Goal: Information Seeking & Learning: Understand process/instructions

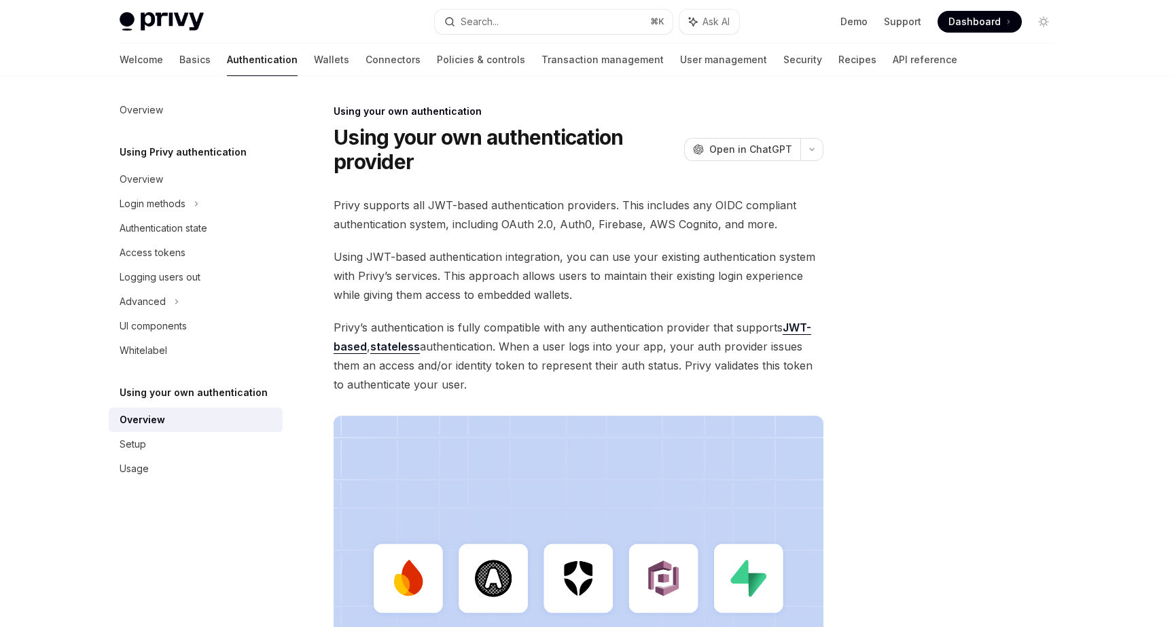
scroll to position [340, 0]
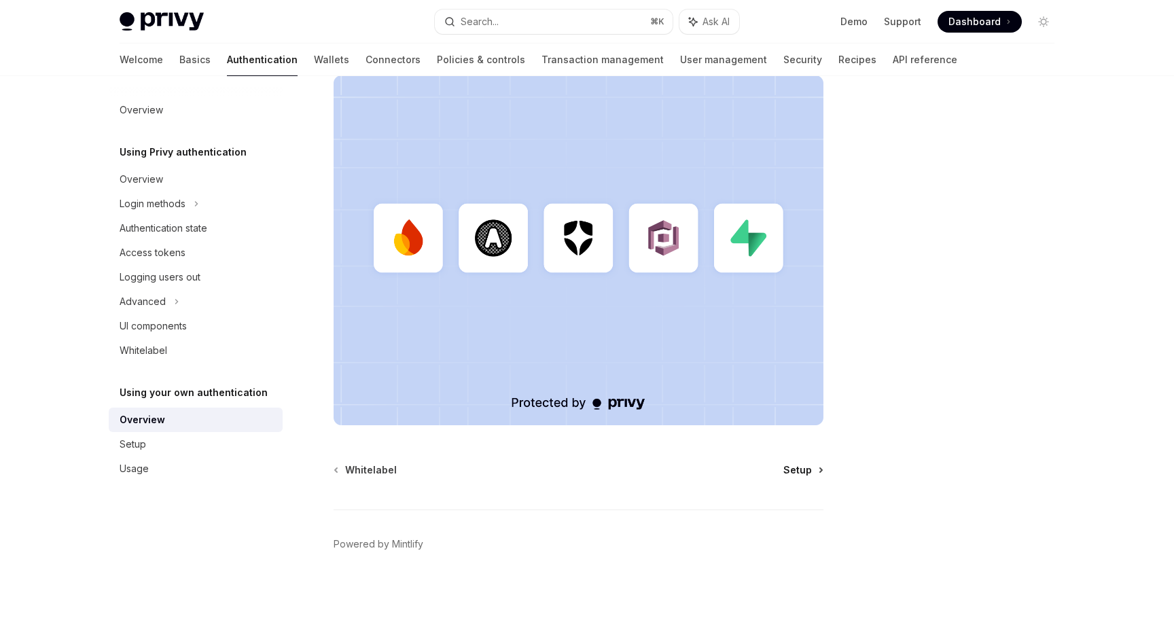
click at [811, 470] on span "Setup" at bounding box center [797, 470] width 29 height 14
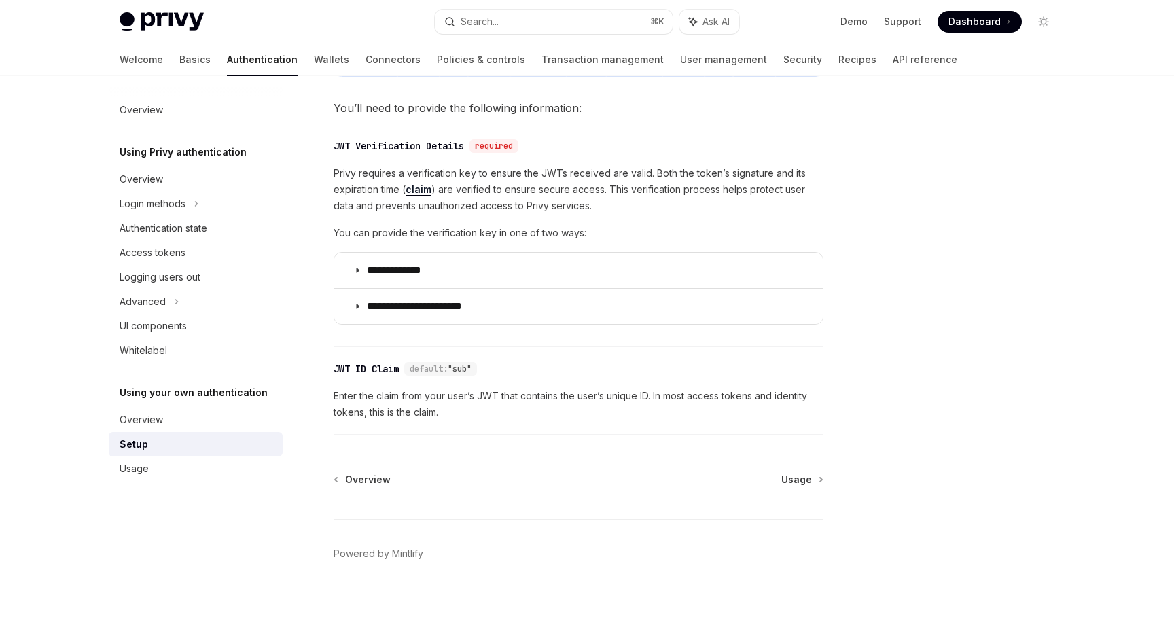
scroll to position [634, 0]
click at [807, 479] on span "Usage" at bounding box center [796, 481] width 31 height 14
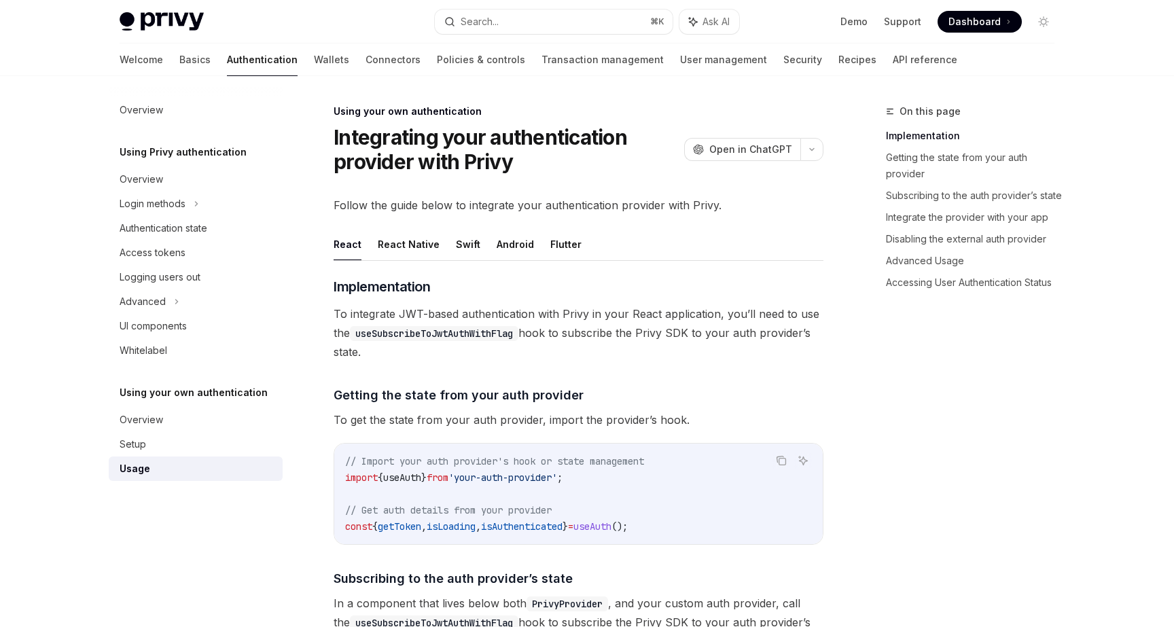
scroll to position [77, 0]
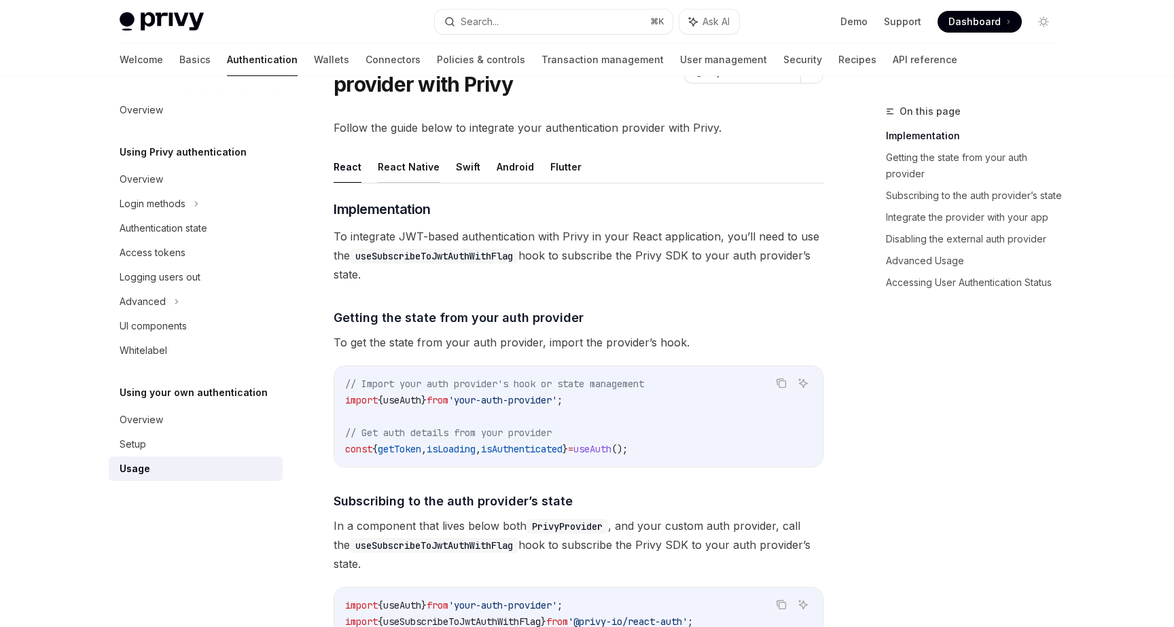
click at [416, 173] on button "React Native" at bounding box center [409, 167] width 62 height 32
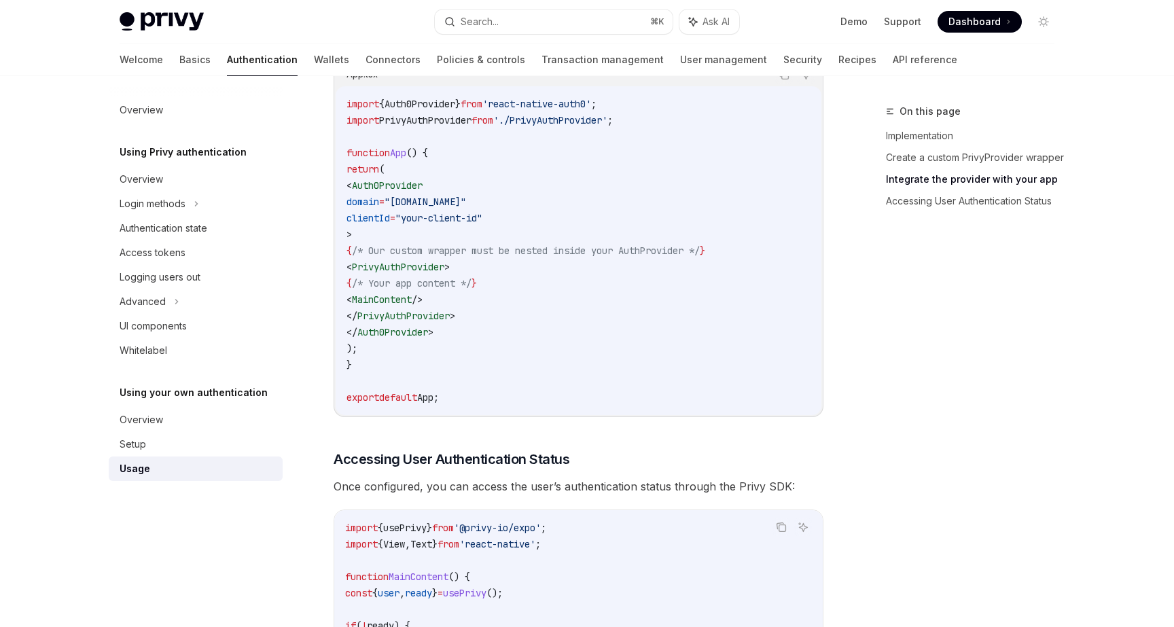
scroll to position [1116, 0]
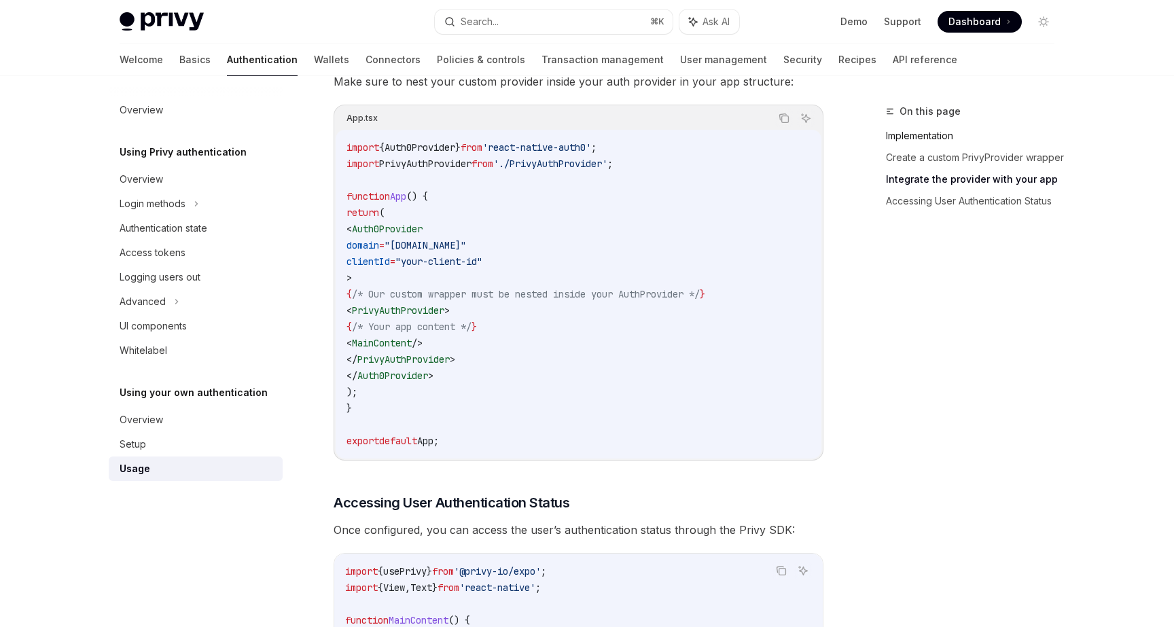
click at [917, 140] on link "Implementation" at bounding box center [975, 136] width 179 height 22
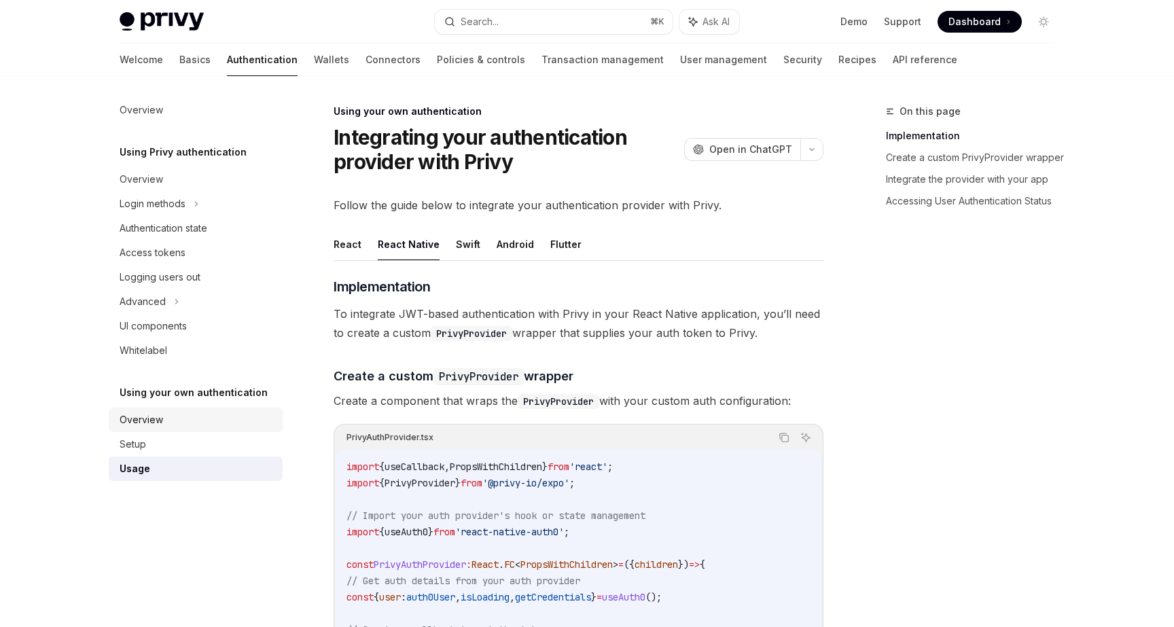
click at [166, 417] on div "Overview" at bounding box center [197, 420] width 155 height 16
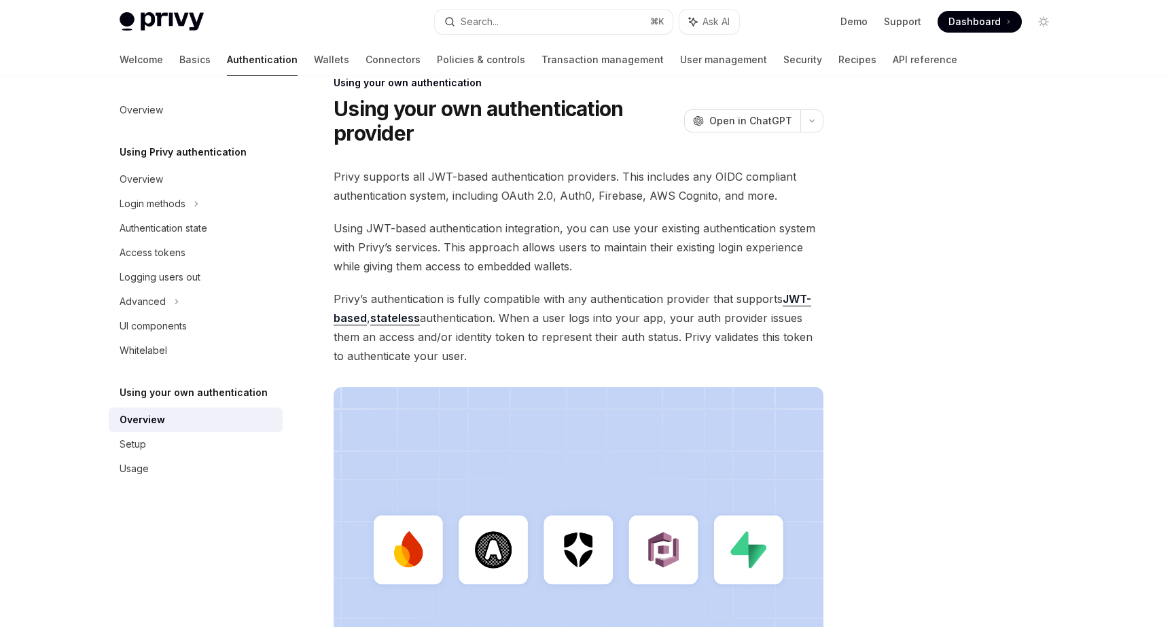
scroll to position [340, 0]
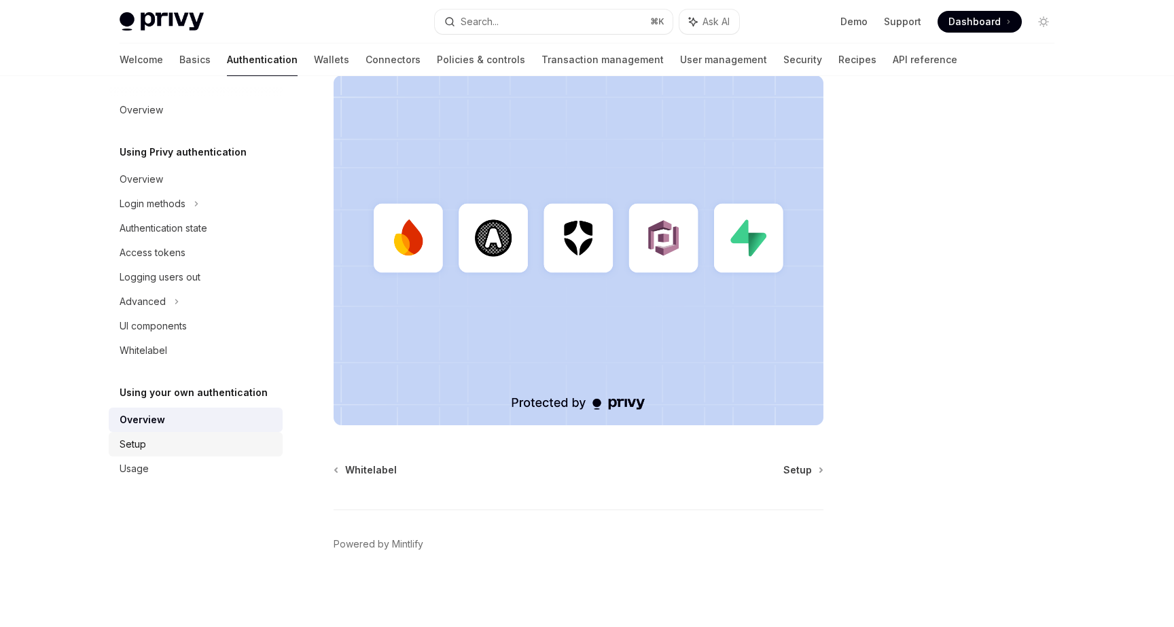
click at [156, 446] on div "Setup" at bounding box center [197, 444] width 155 height 16
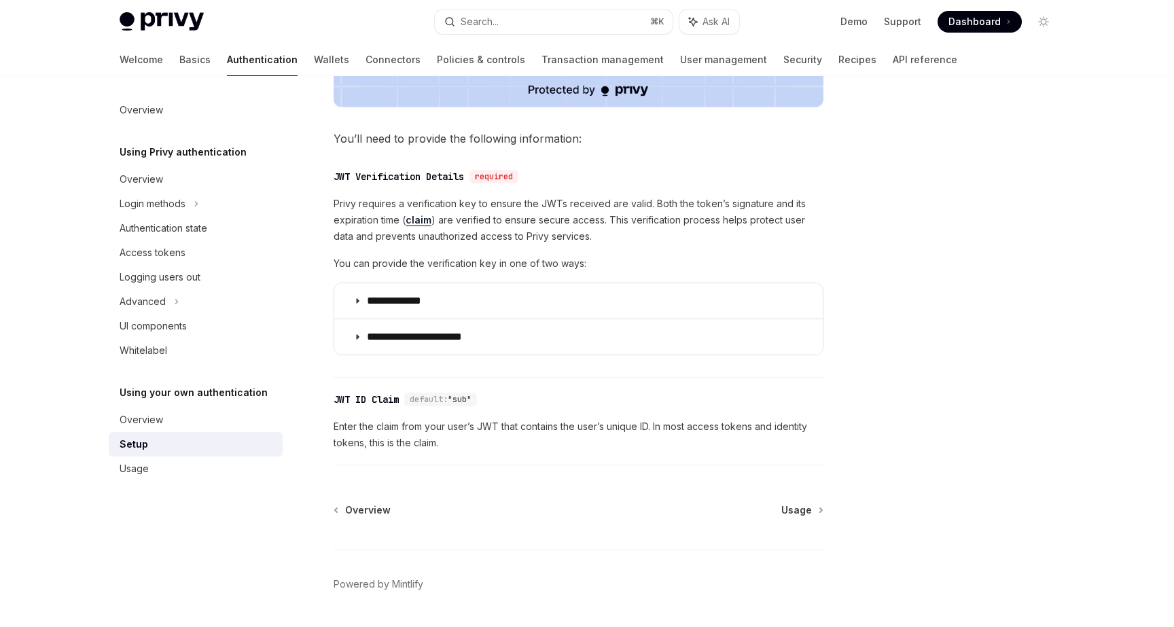
scroll to position [644, 0]
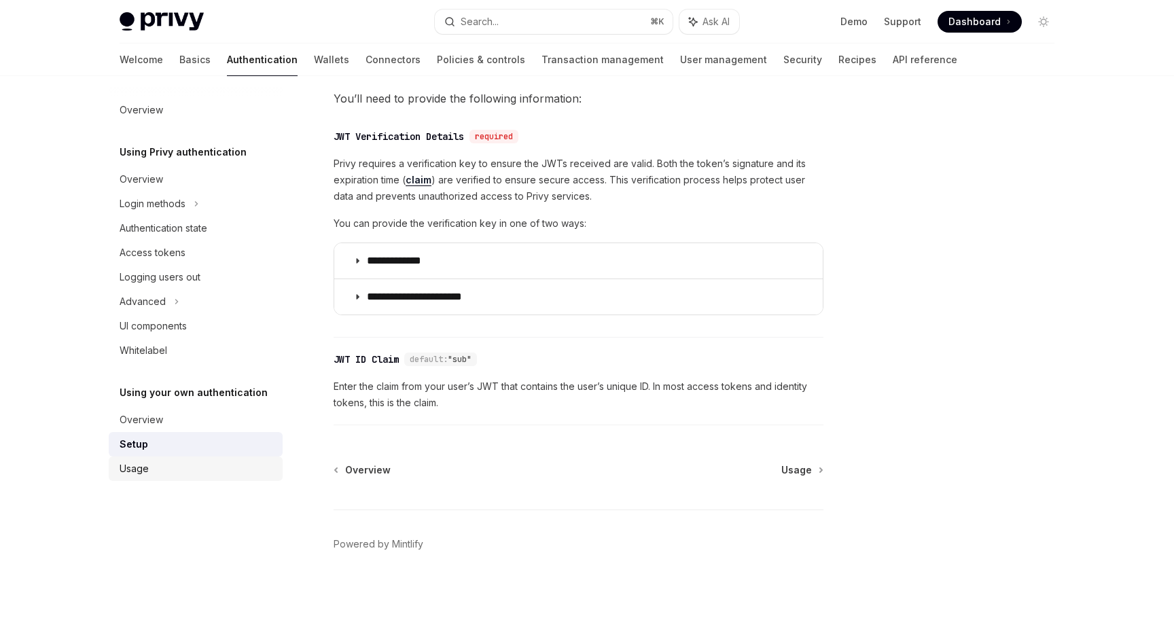
click at [166, 470] on div "Usage" at bounding box center [197, 469] width 155 height 16
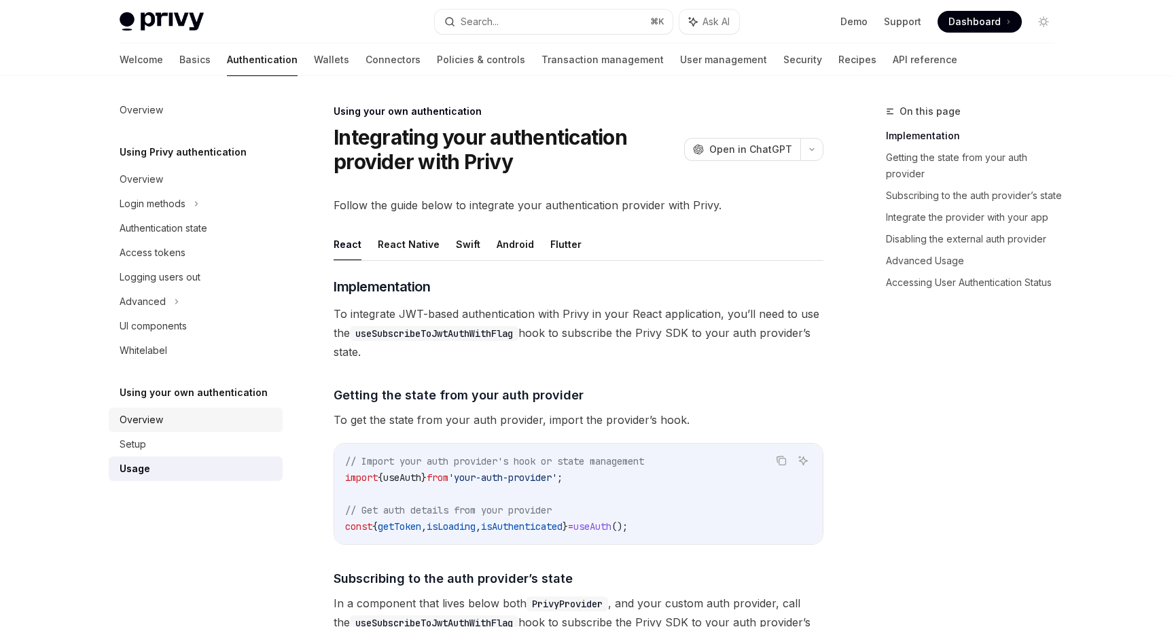
click at [163, 416] on div "Overview" at bounding box center [197, 420] width 155 height 16
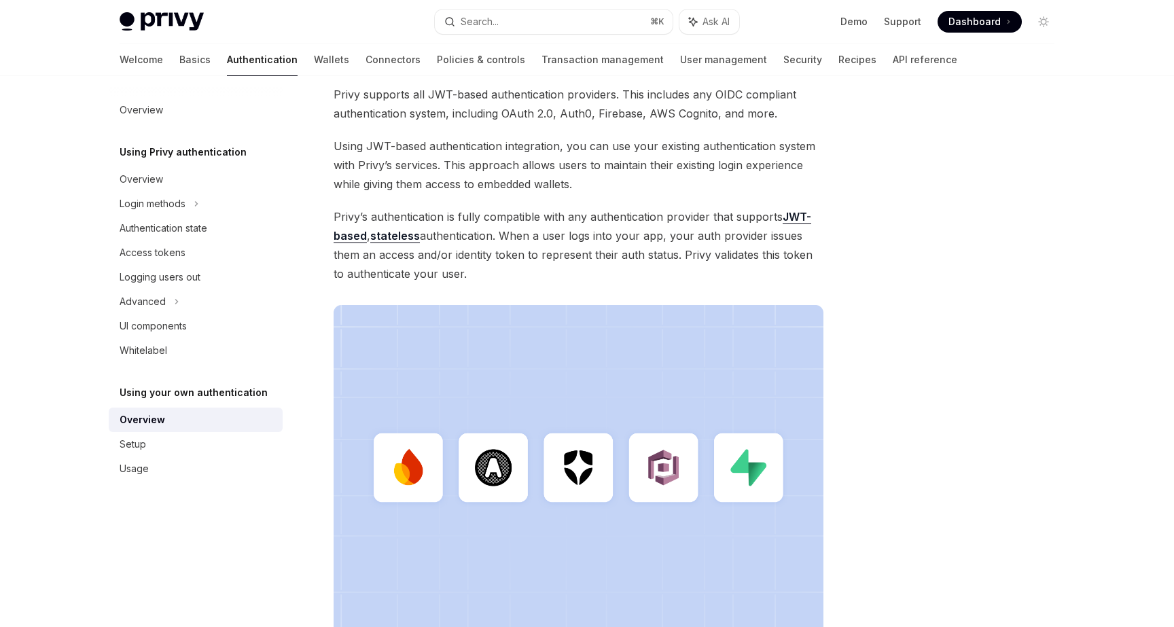
scroll to position [307, 0]
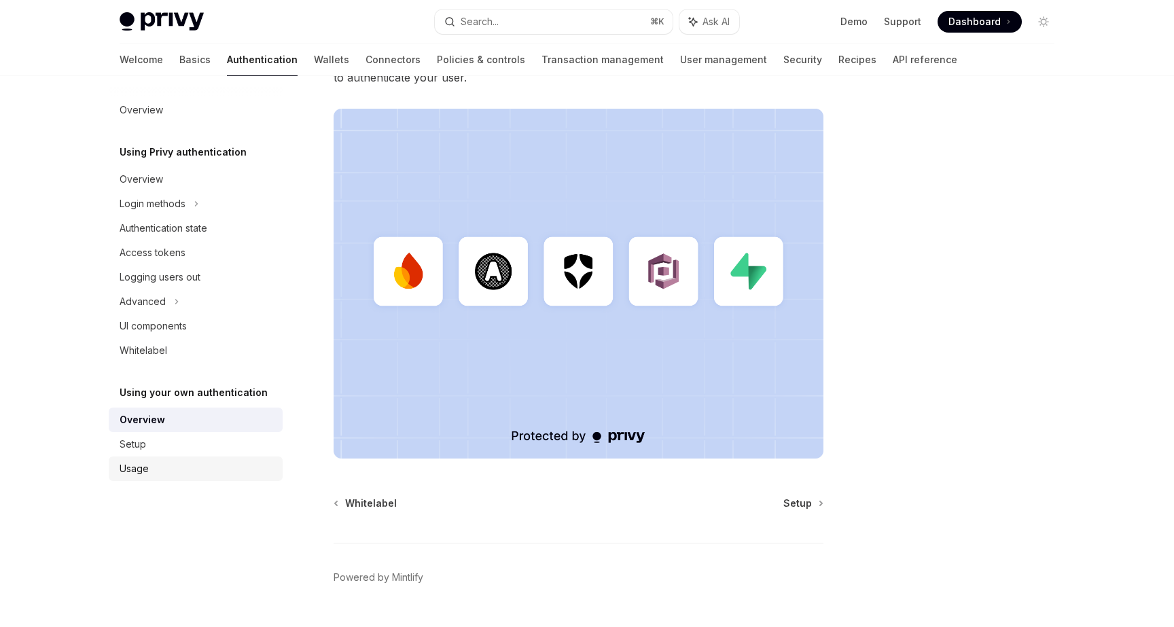
click at [126, 465] on div "Usage" at bounding box center [134, 469] width 29 height 16
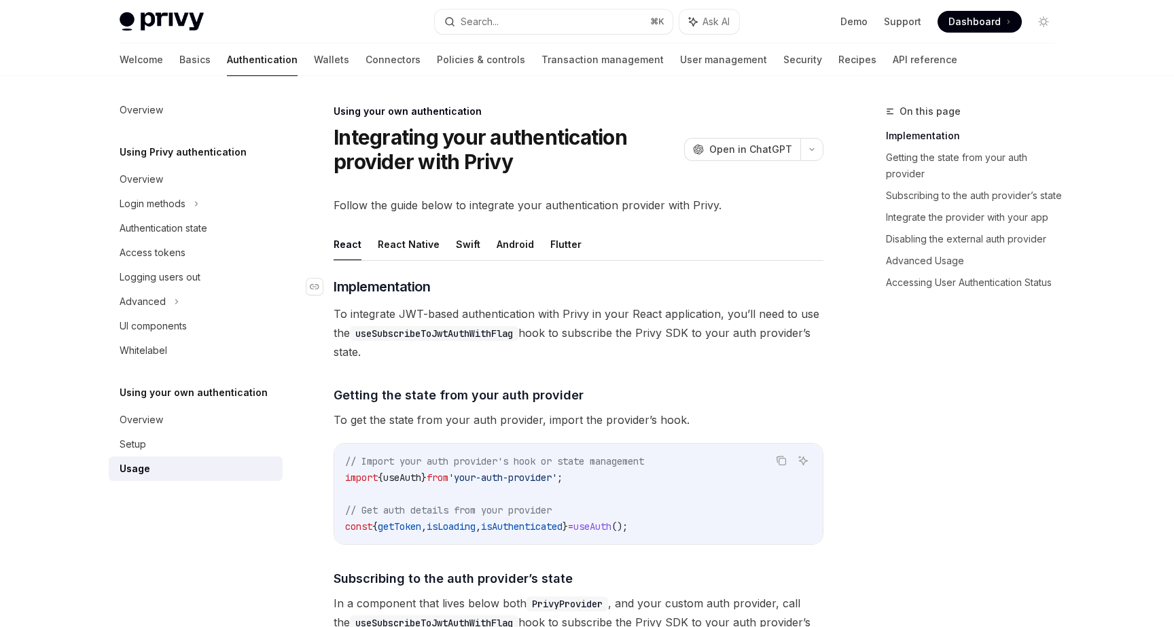
type textarea "*"
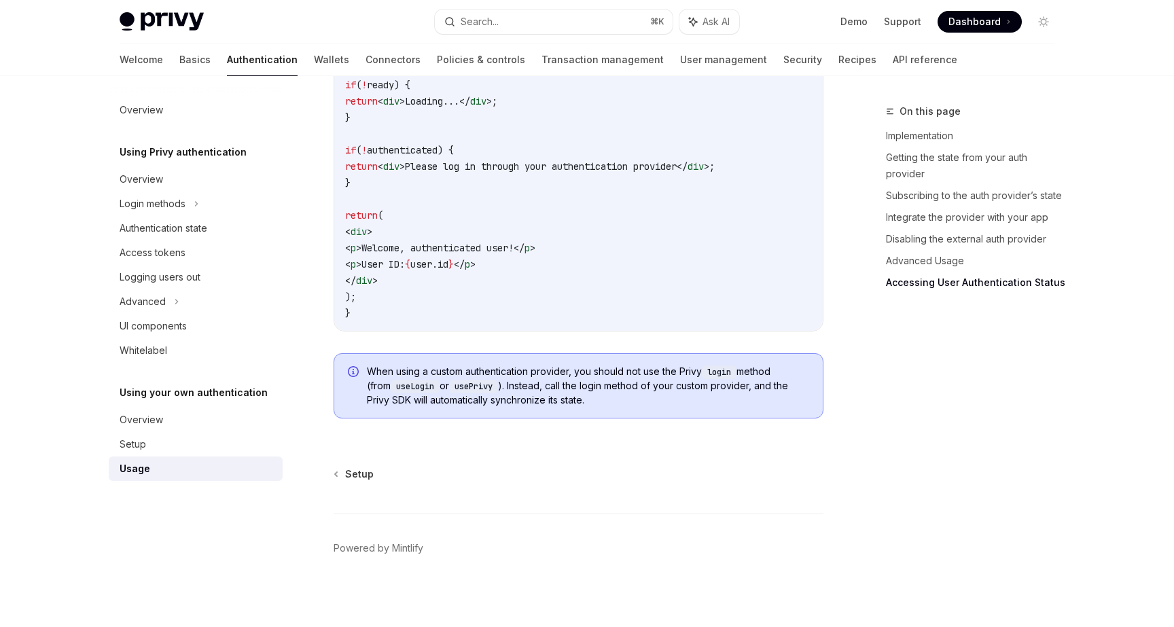
scroll to position [2838, 0]
